Goal: Check status: Check status

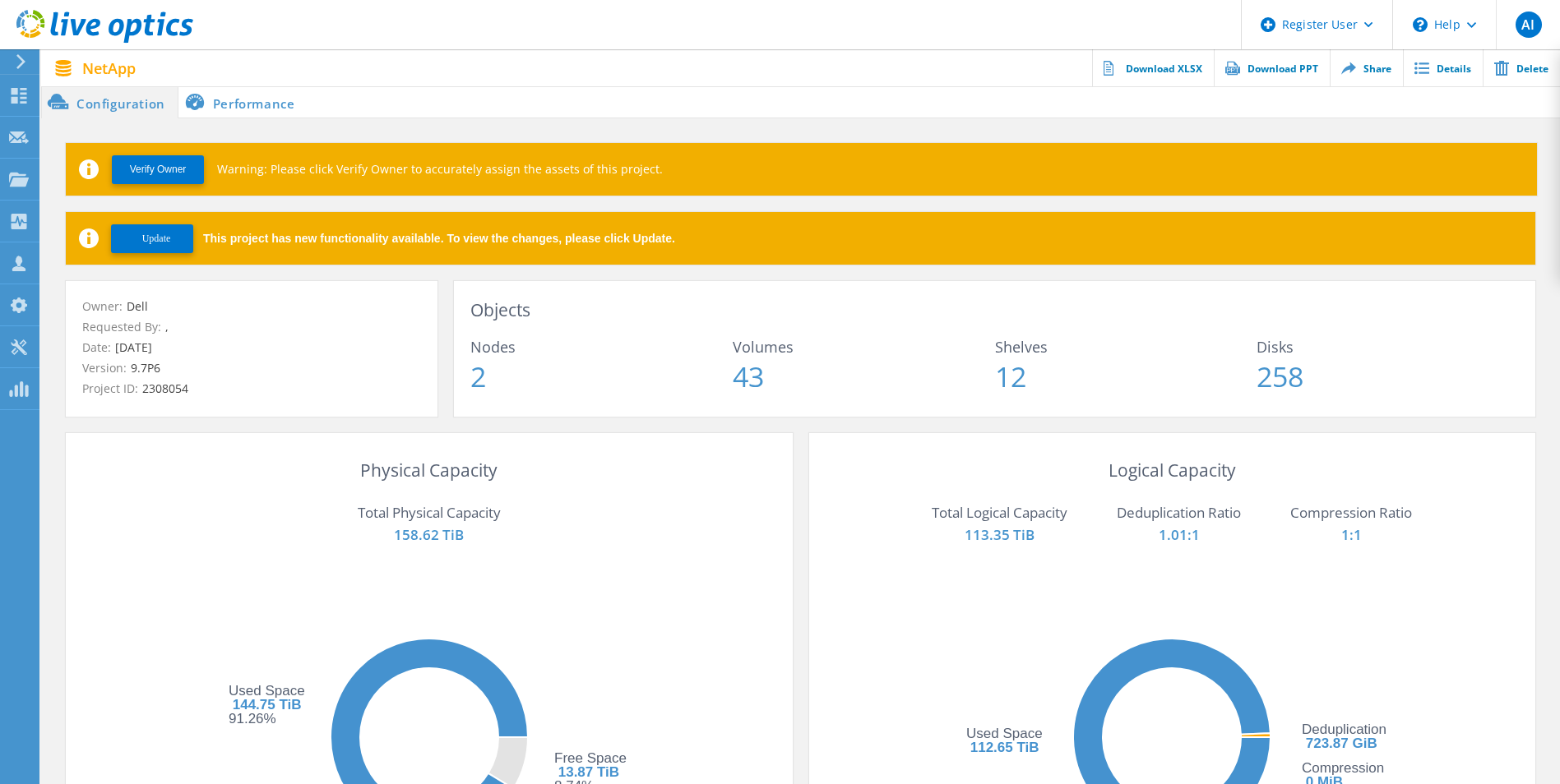
click at [224, 98] on li "Performance" at bounding box center [243, 101] width 129 height 33
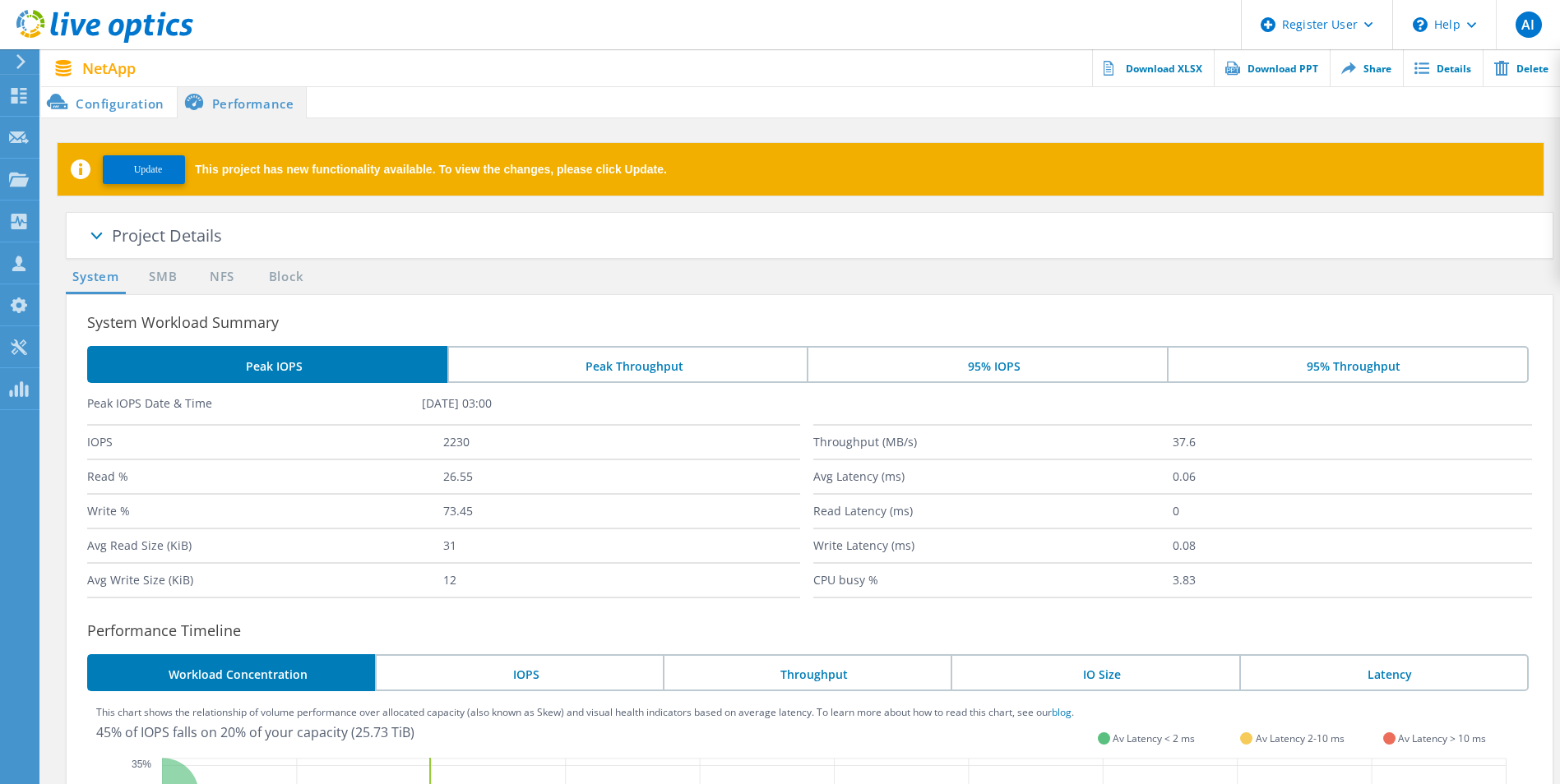
click at [132, 103] on li "Configuration" at bounding box center [109, 101] width 136 height 33
